Goal: Book appointment/travel/reservation

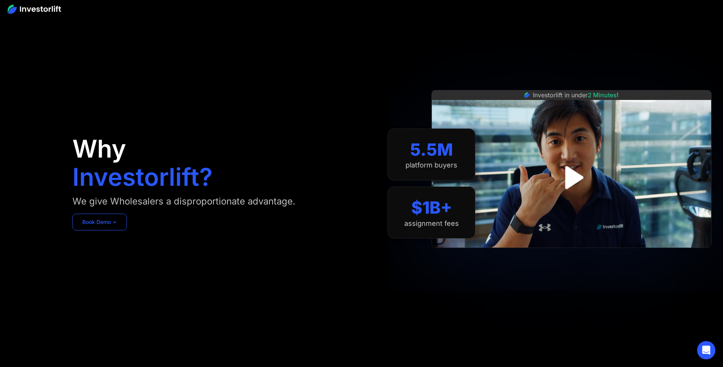
click at [101, 220] on link "Book Demo ➢" at bounding box center [99, 222] width 55 height 17
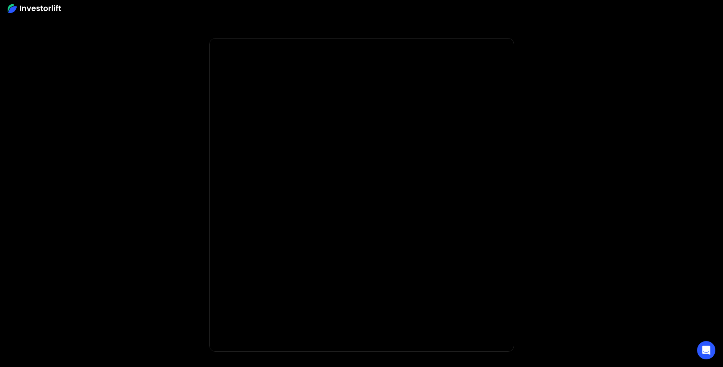
scroll to position [90, 0]
